Goal: Navigation & Orientation: Find specific page/section

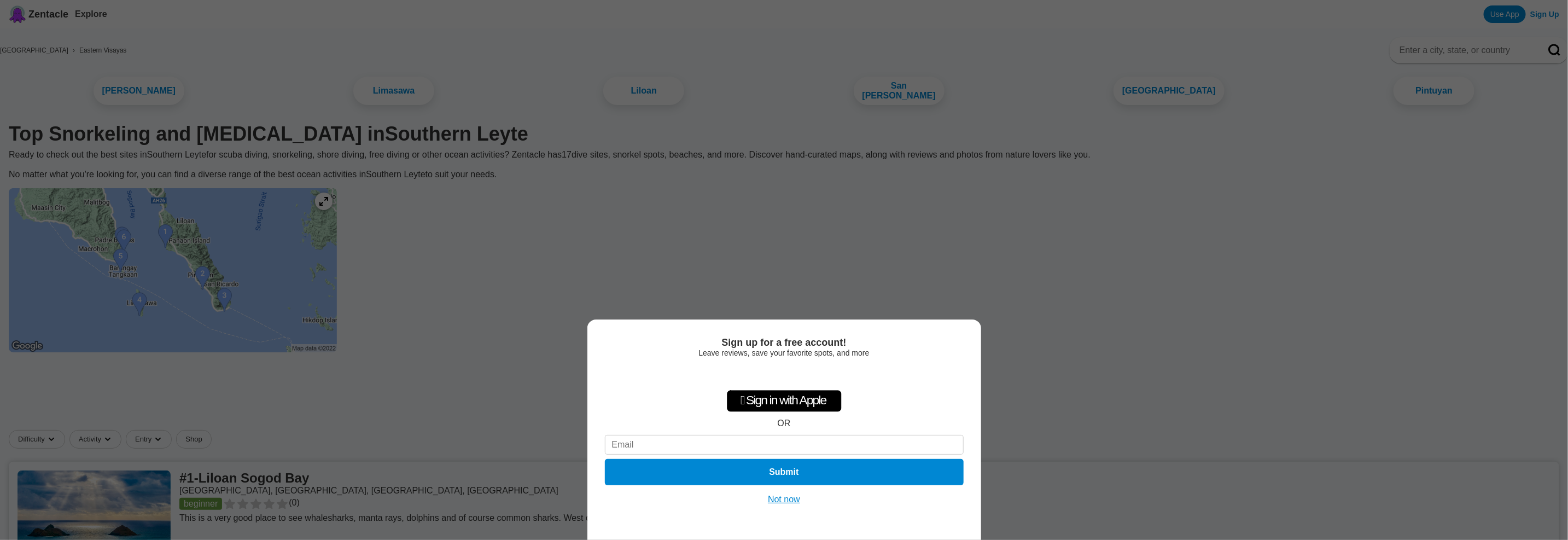
click at [416, 262] on div "Sign up for a free account! Leave reviews, save your favorite spots, and more …" at bounding box center [784, 270] width 1568 height 540
click at [784, 499] on button "Not now" at bounding box center [784, 499] width 39 height 11
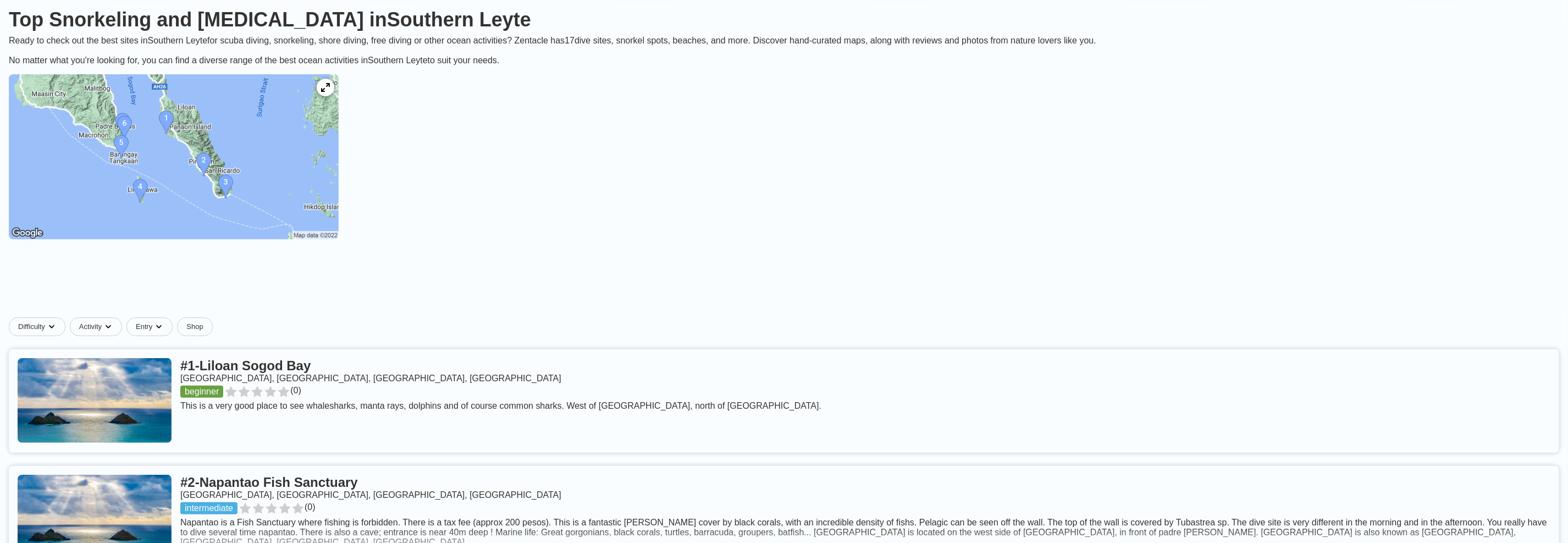
scroll to position [109, 0]
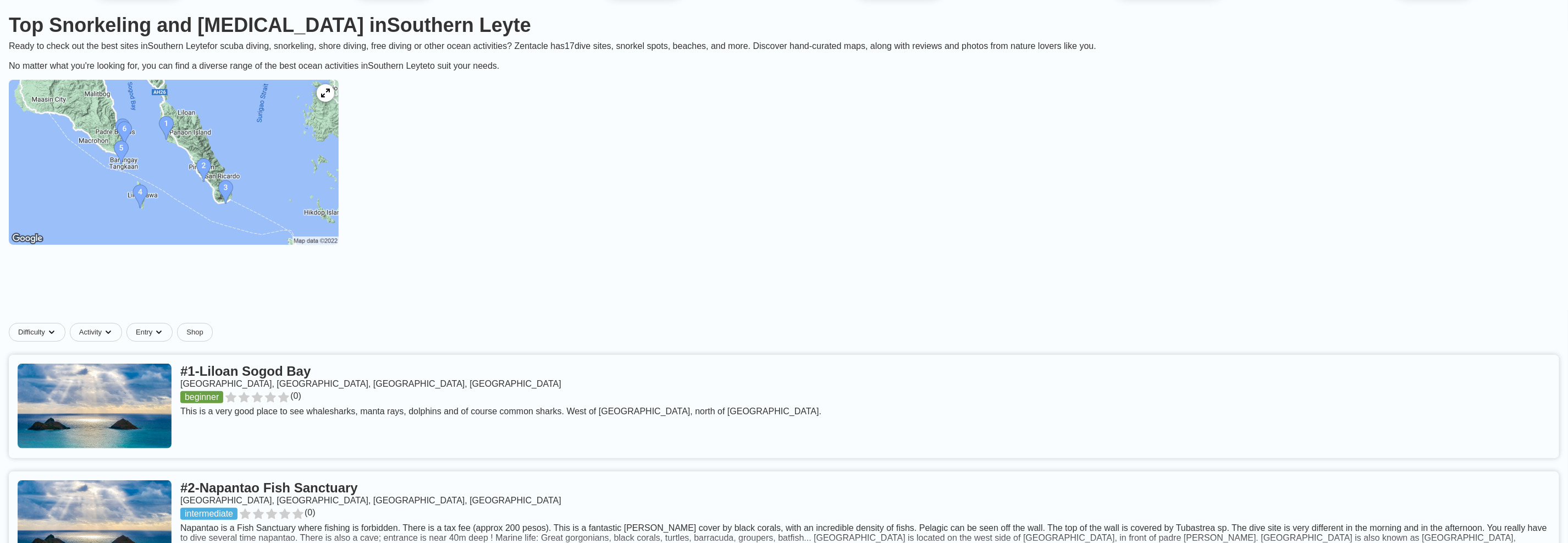
click at [173, 194] on img at bounding box center [174, 162] width 330 height 165
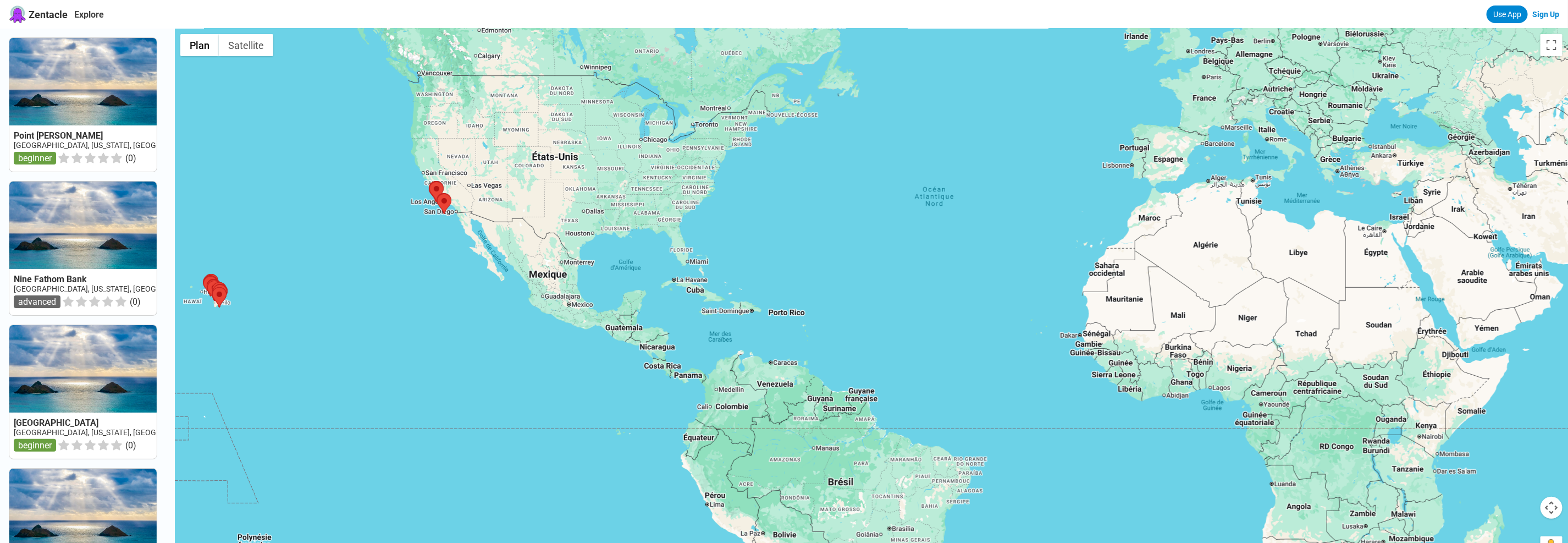
drag, startPoint x: 1154, startPoint y: 341, endPoint x: 629, endPoint y: 315, distance: 525.6
click at [629, 315] on div at bounding box center [872, 300] width 1393 height 543
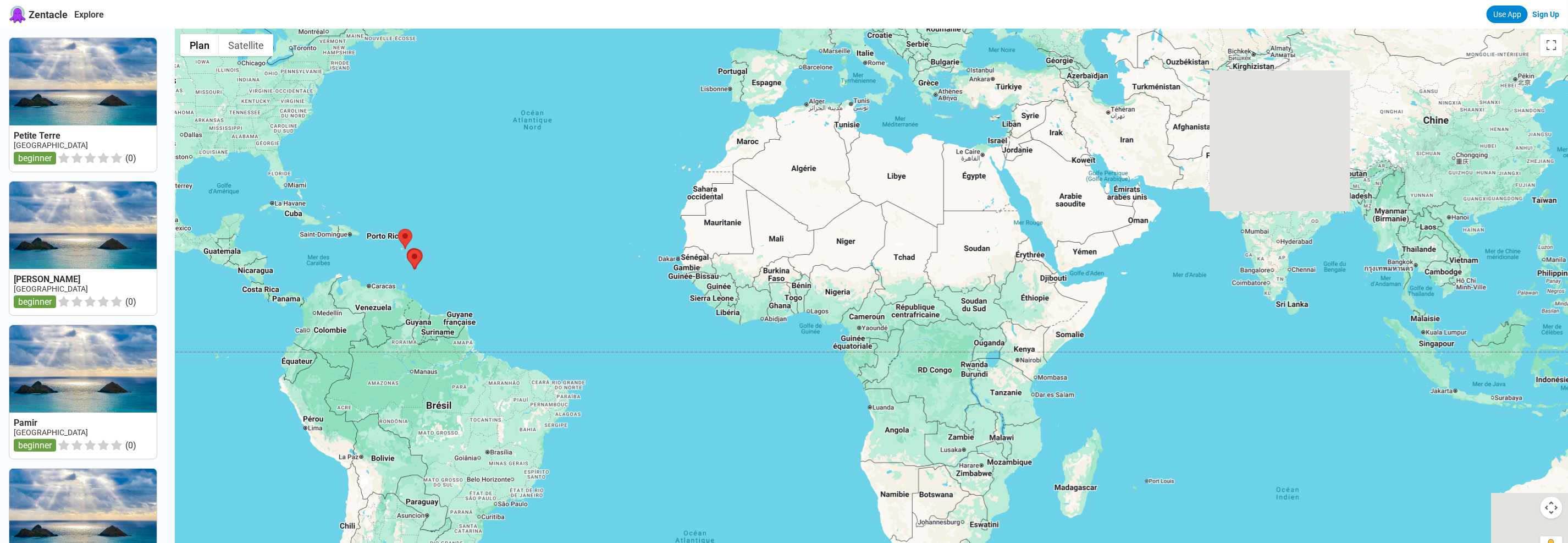
drag, startPoint x: 1232, startPoint y: 380, endPoint x: 860, endPoint y: 317, distance: 377.3
click at [860, 317] on div at bounding box center [872, 300] width 1393 height 543
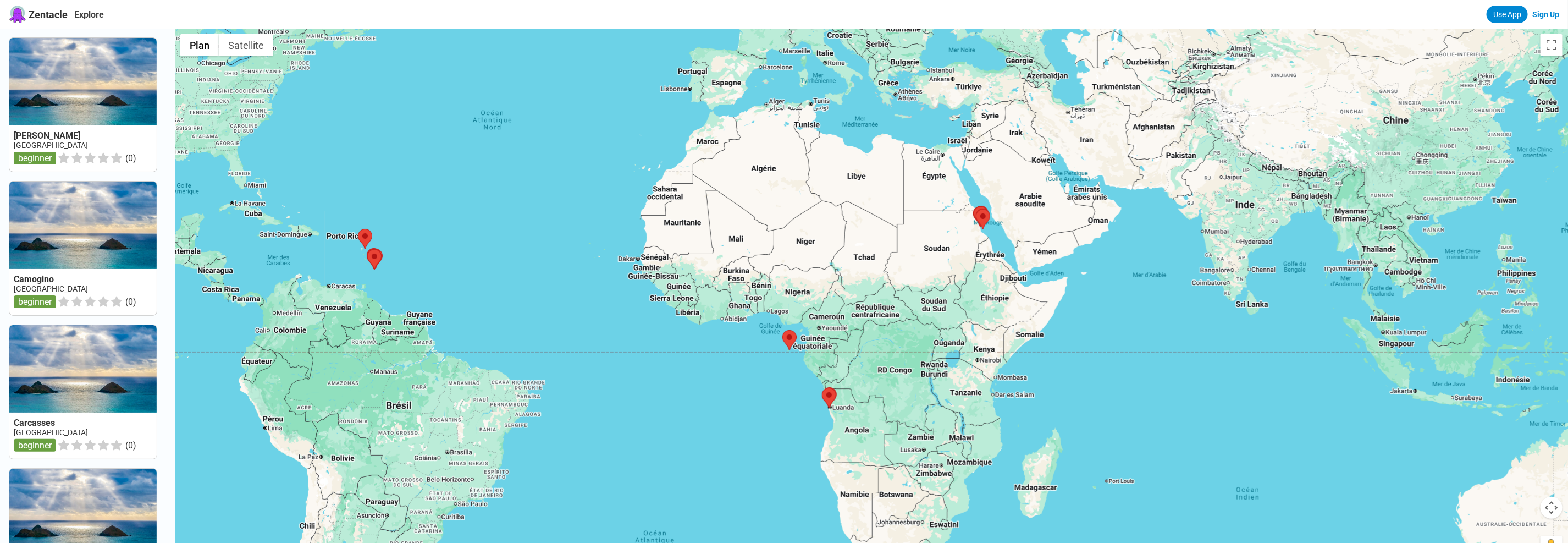
drag, startPoint x: 1242, startPoint y: 306, endPoint x: 674, endPoint y: 218, distance: 574.8
click at [690, 220] on div at bounding box center [872, 300] width 1393 height 543
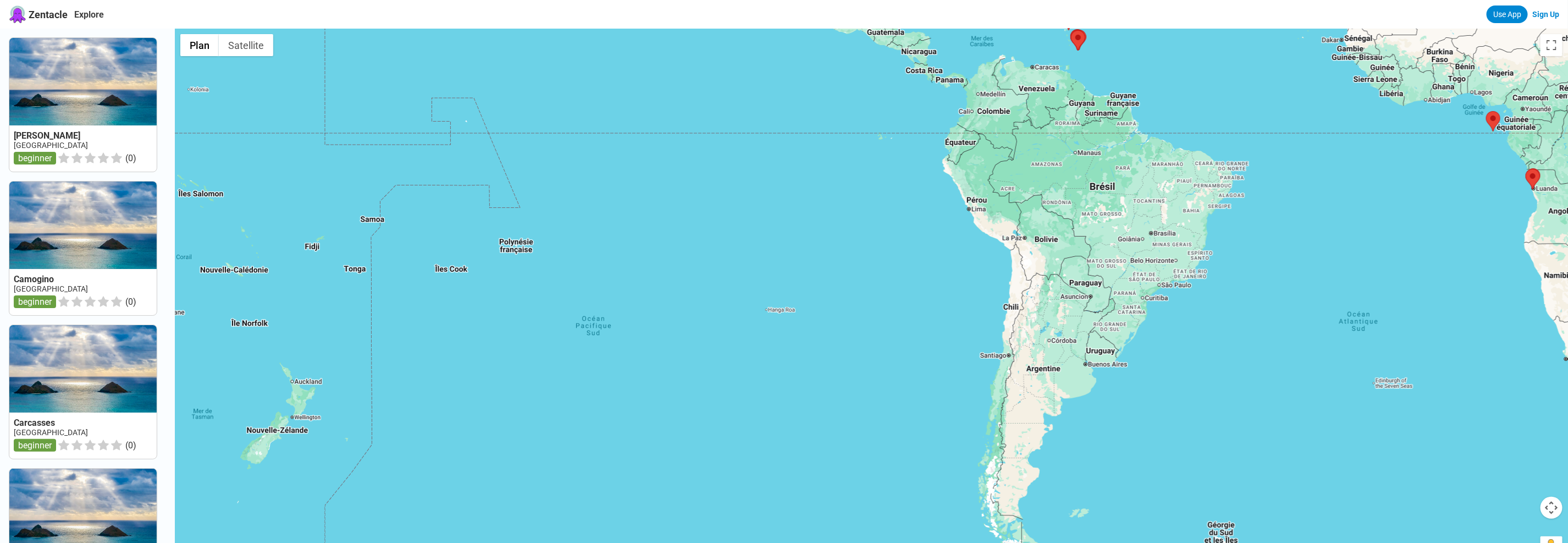
drag, startPoint x: 737, startPoint y: 219, endPoint x: 1220, endPoint y: 322, distance: 493.9
click at [1179, 303] on div at bounding box center [872, 300] width 1393 height 543
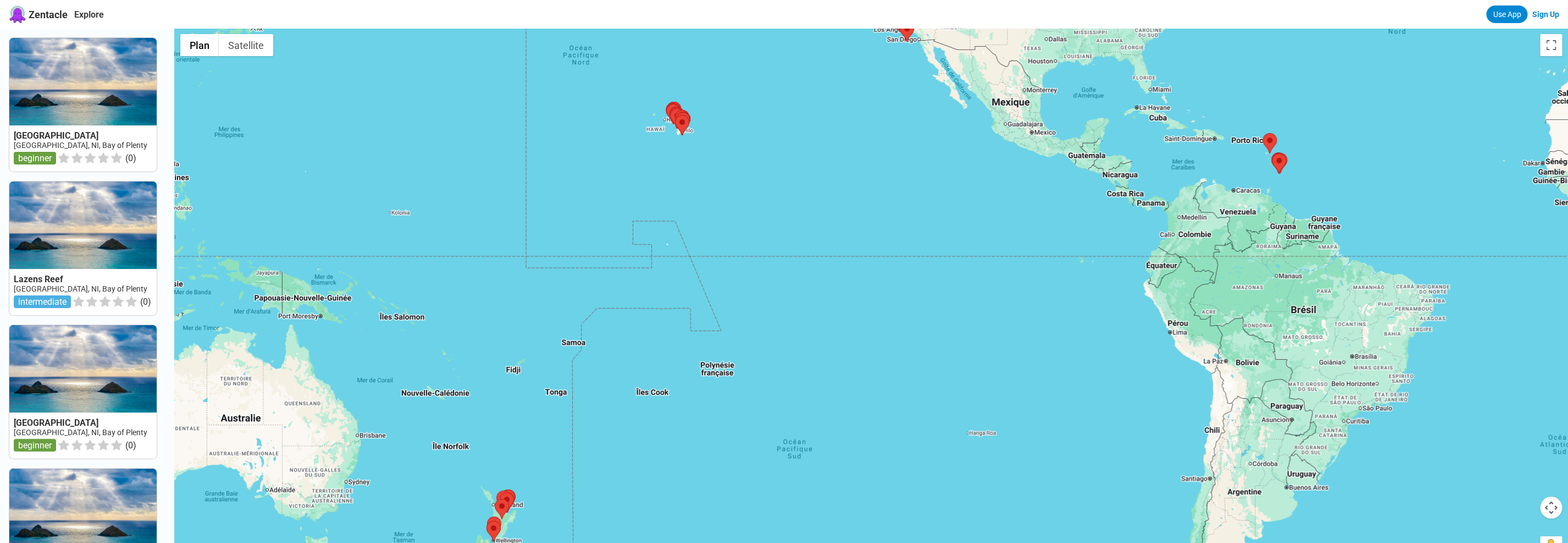
drag, startPoint x: 566, startPoint y: 101, endPoint x: 701, endPoint y: 317, distance: 254.7
click at [698, 313] on div at bounding box center [872, 300] width 1393 height 543
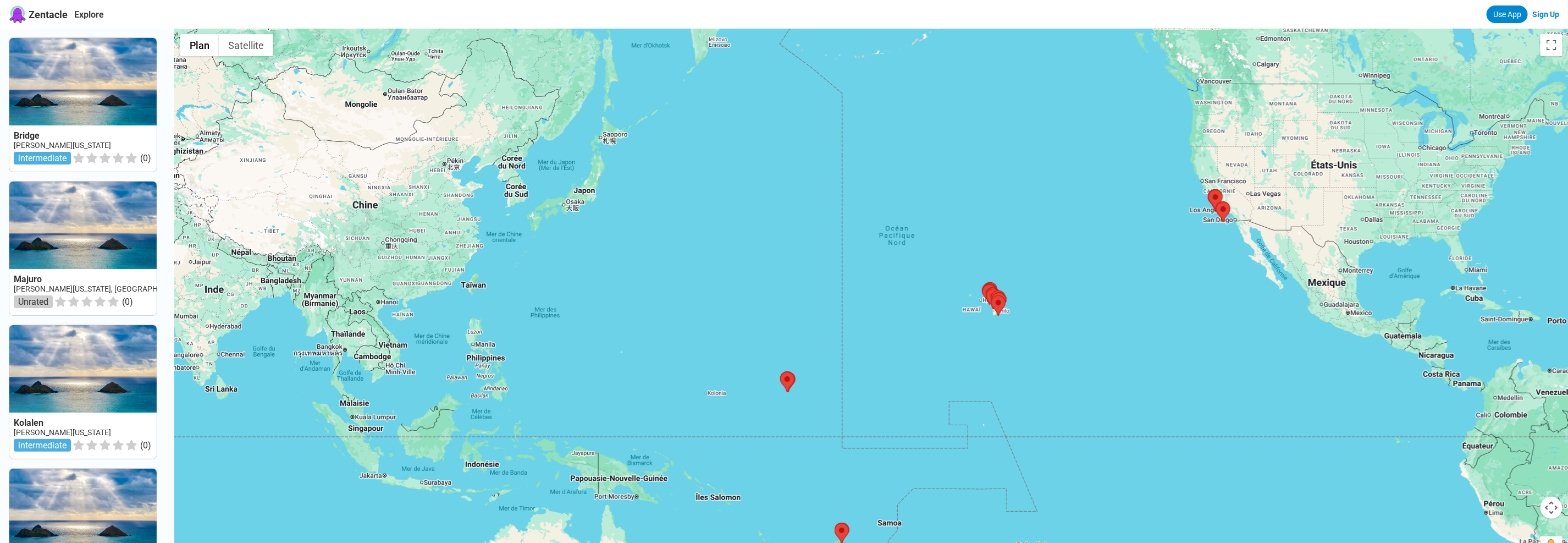
drag, startPoint x: 460, startPoint y: 225, endPoint x: 701, endPoint y: 218, distance: 241.1
click at [700, 219] on div at bounding box center [872, 300] width 1393 height 543
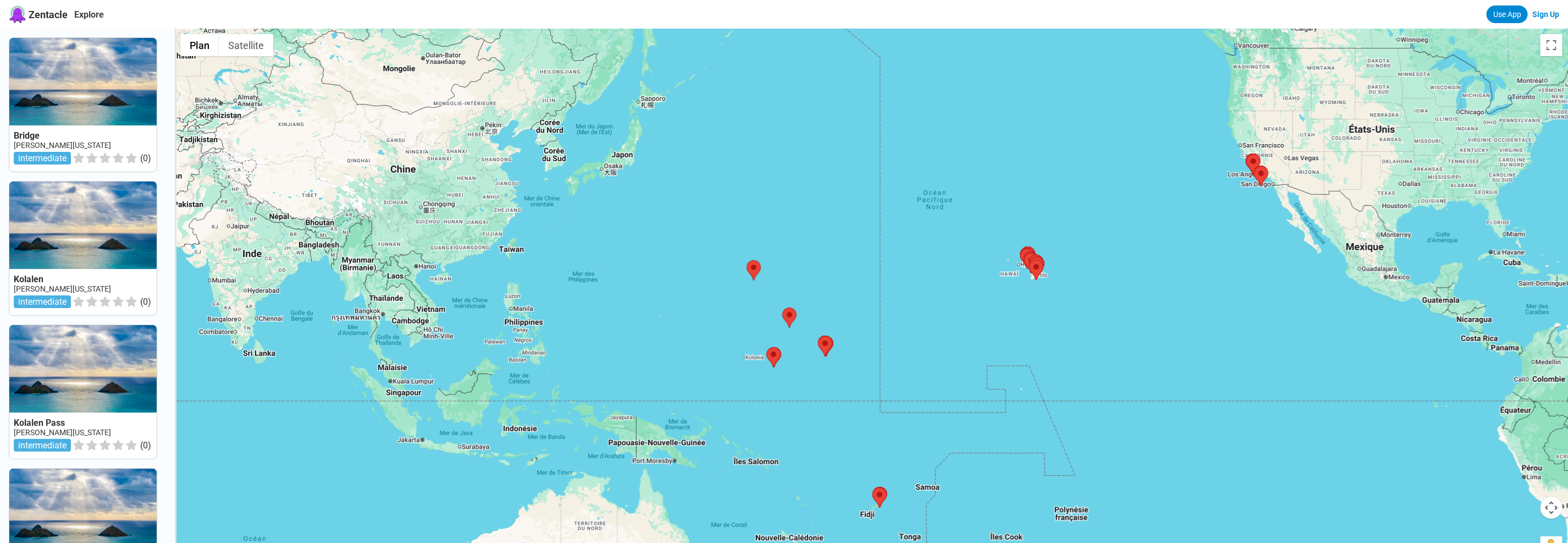
drag, startPoint x: 494, startPoint y: 398, endPoint x: 525, endPoint y: 375, distance: 38.6
click at [525, 375] on div at bounding box center [872, 300] width 1393 height 543
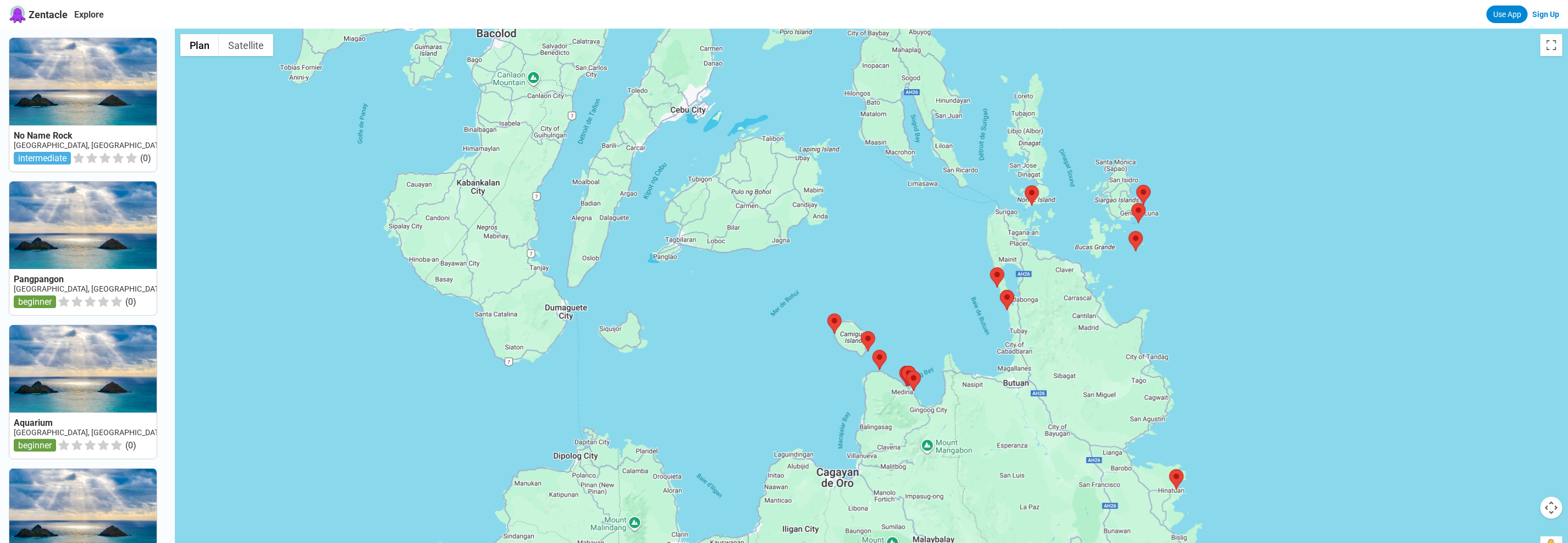
drag, startPoint x: 691, startPoint y: 178, endPoint x: 618, endPoint y: 351, distance: 187.8
click at [622, 351] on div at bounding box center [872, 300] width 1393 height 543
